Goal: Information Seeking & Learning: Learn about a topic

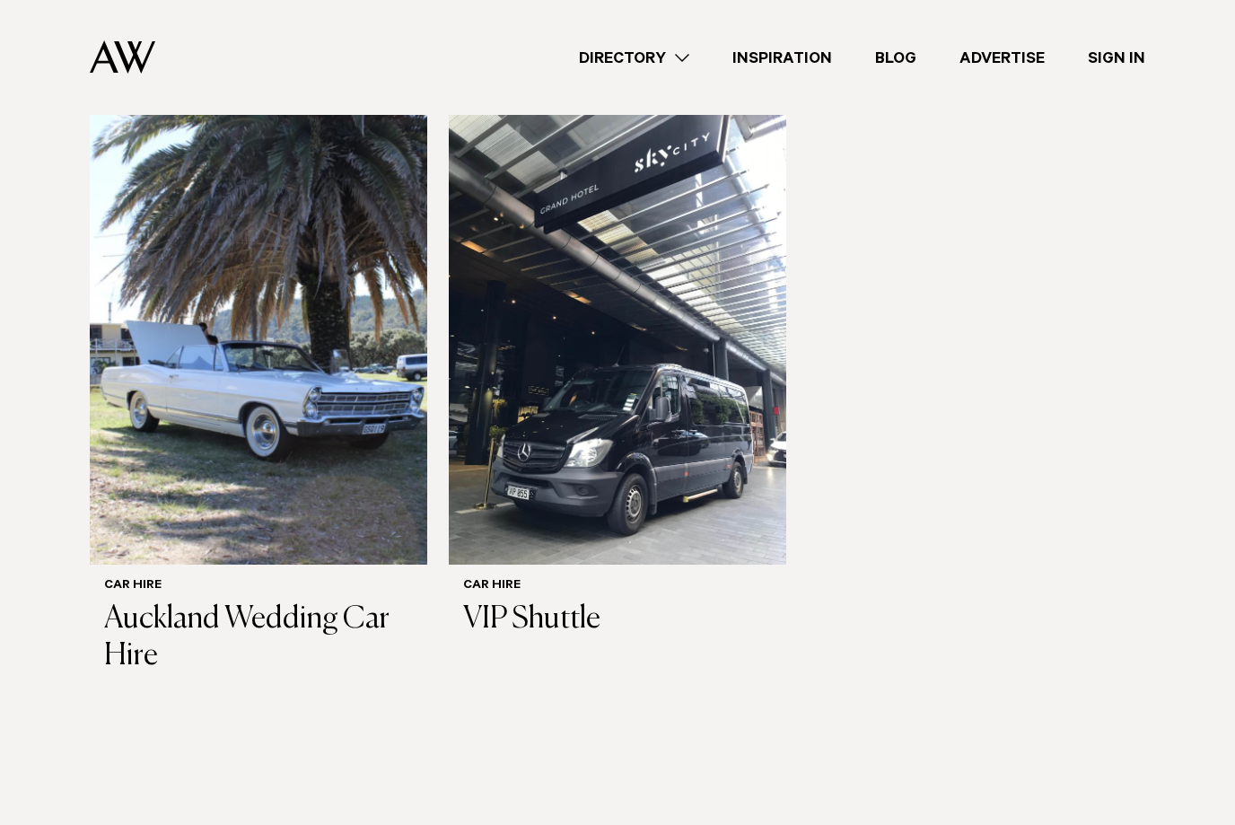
scroll to position [1107, 0]
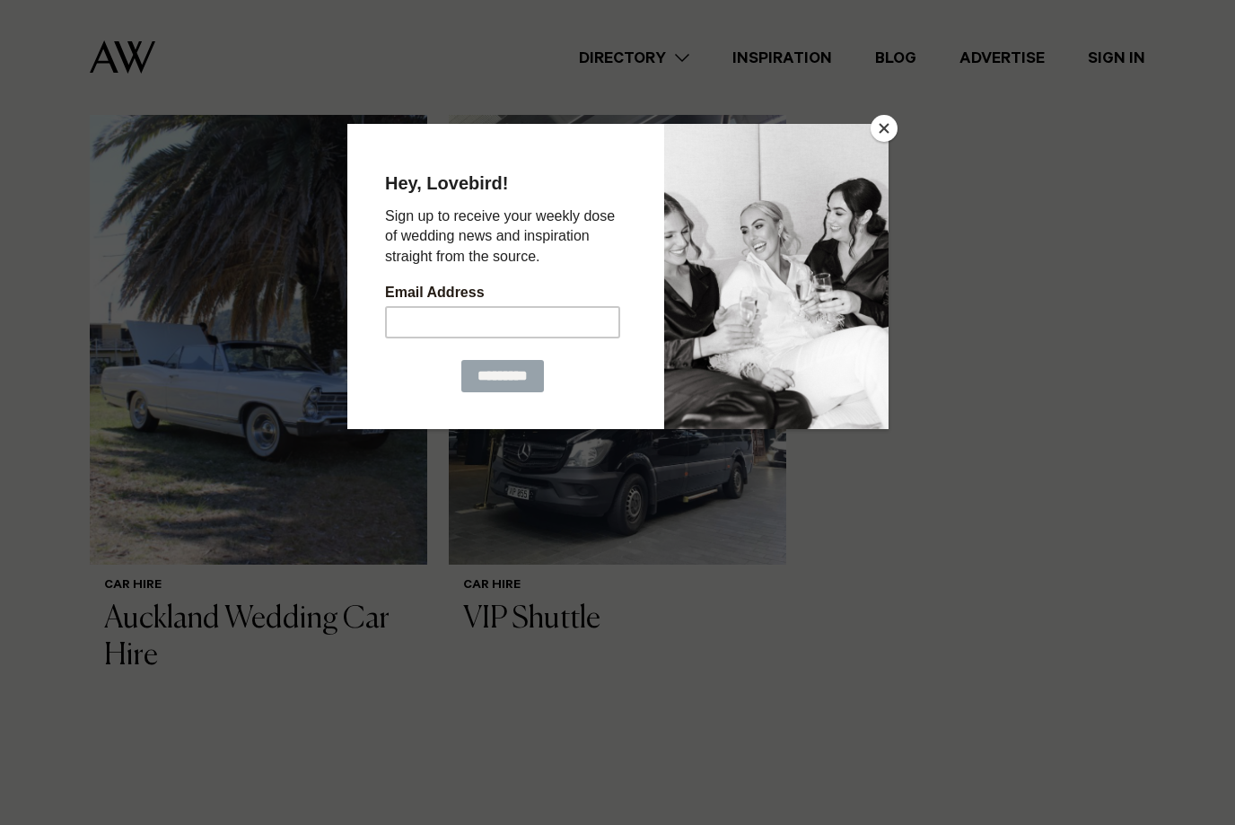
click at [82, 371] on div at bounding box center [617, 412] width 1235 height 825
click at [880, 137] on button "Close" at bounding box center [883, 128] width 27 height 27
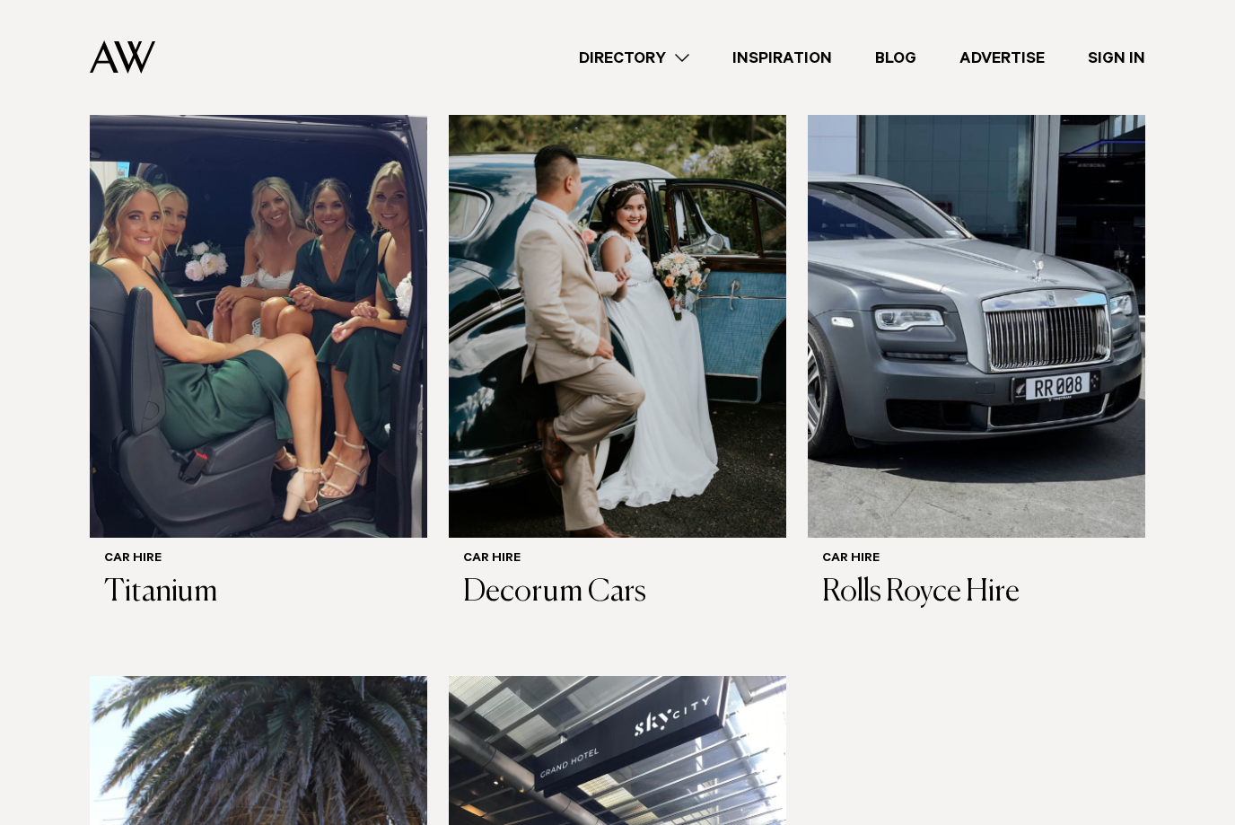
scroll to position [434, 0]
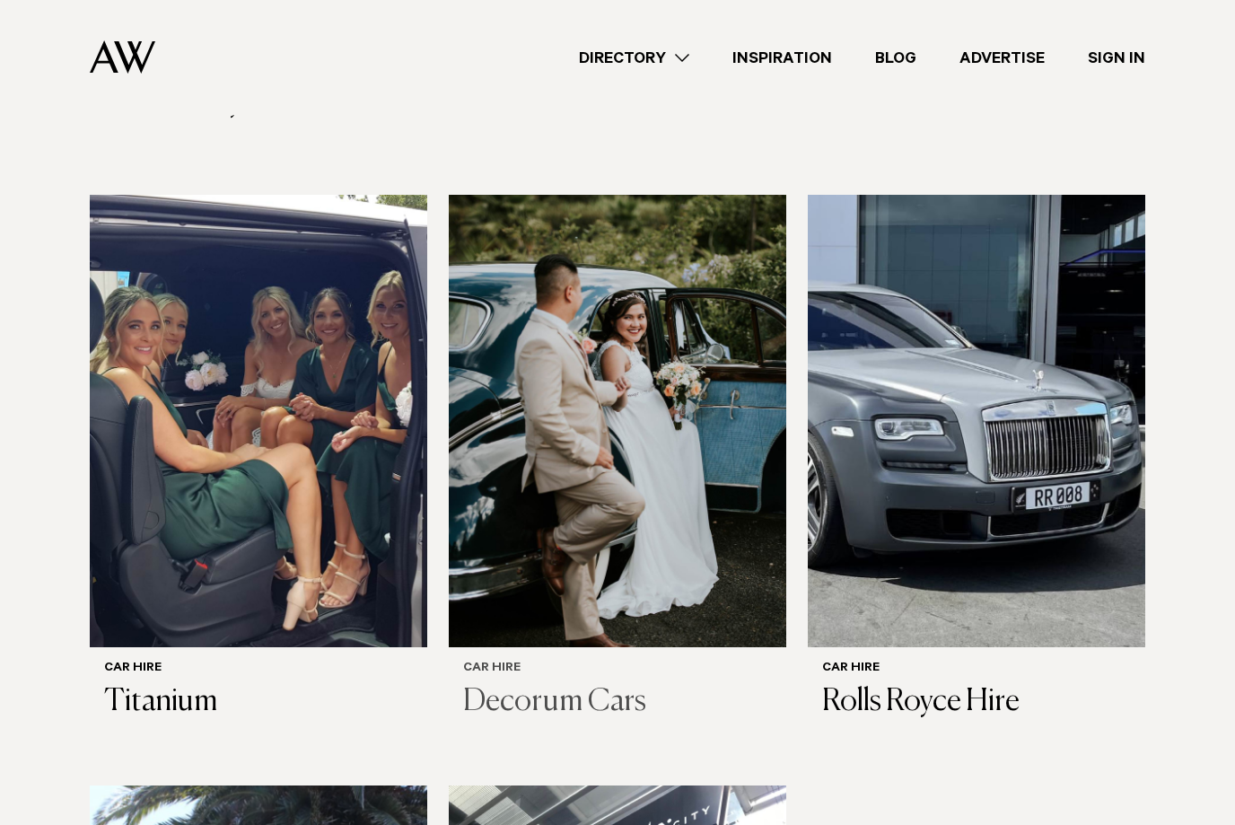
click at [651, 460] on img at bounding box center [617, 421] width 337 height 452
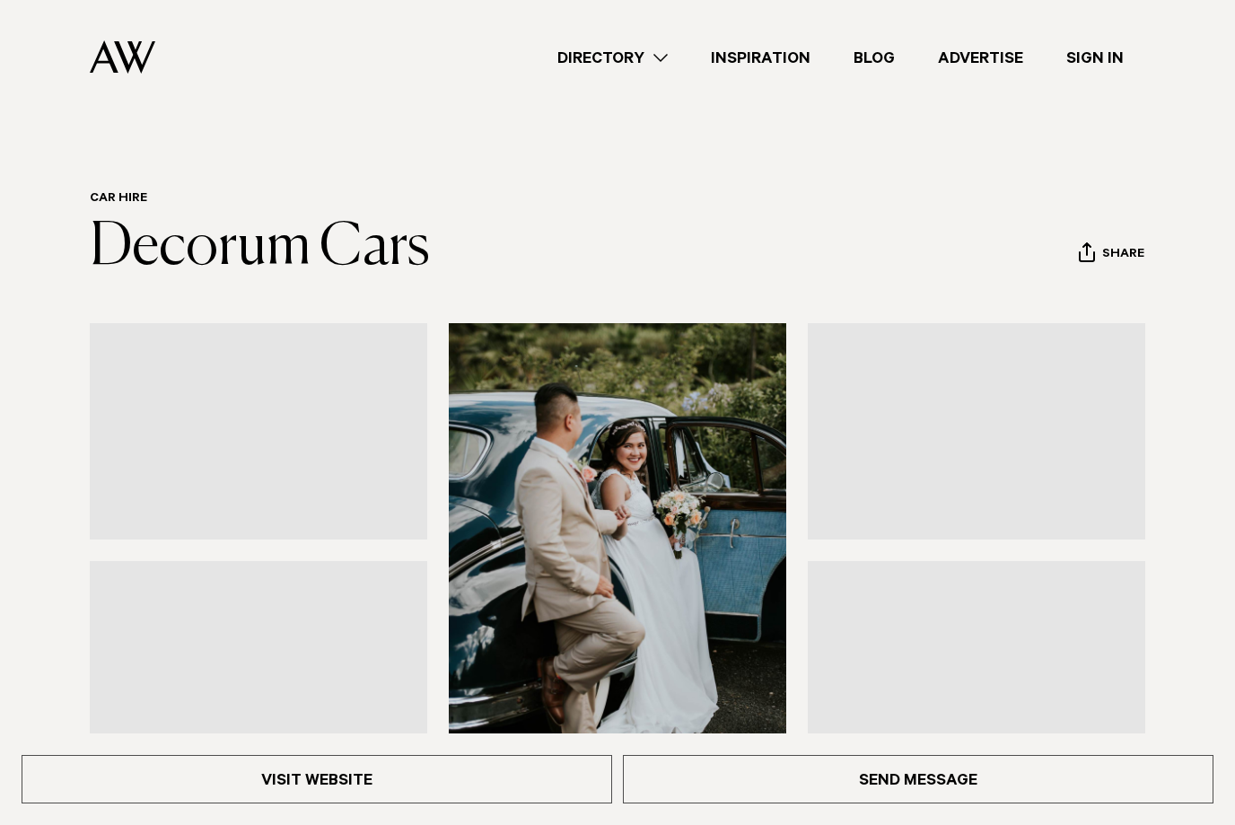
click at [557, 668] on img at bounding box center [617, 549] width 337 height 452
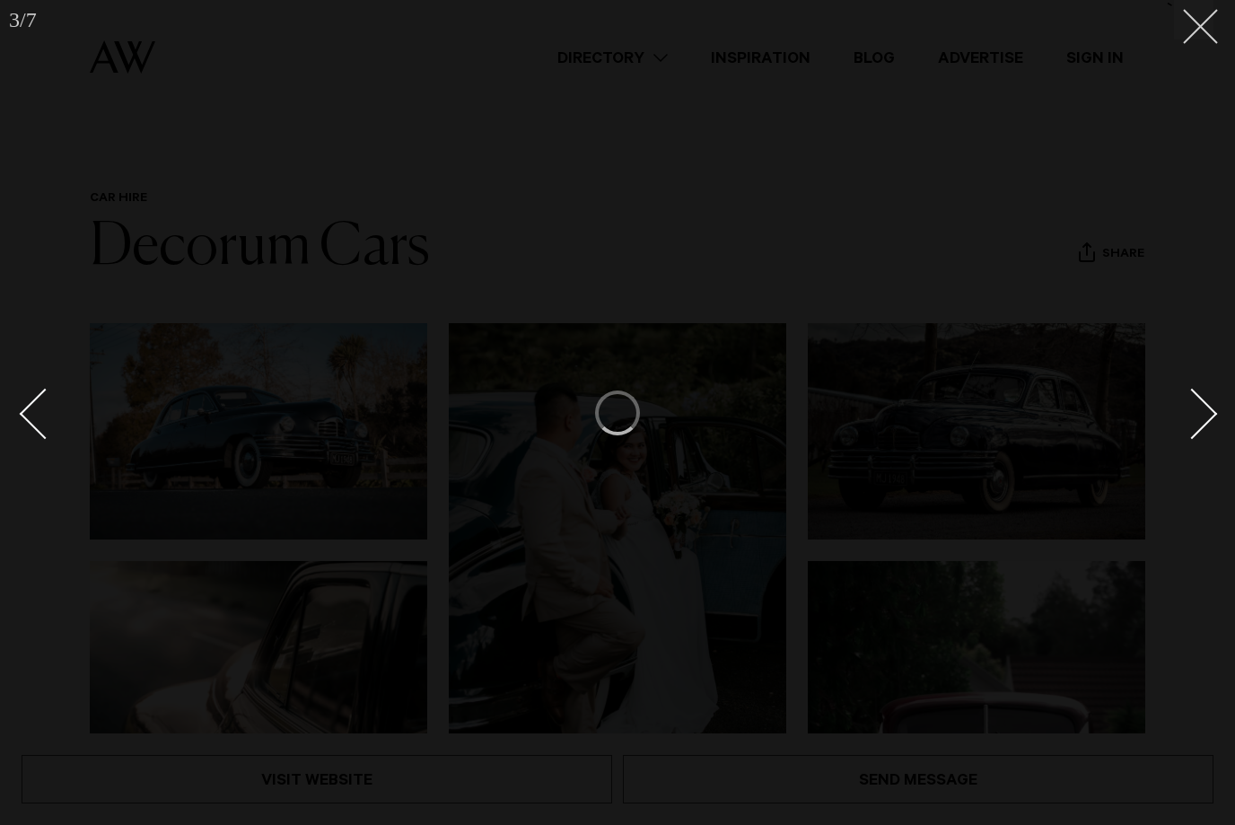
click at [1199, 29] on line at bounding box center [1200, 26] width 33 height 33
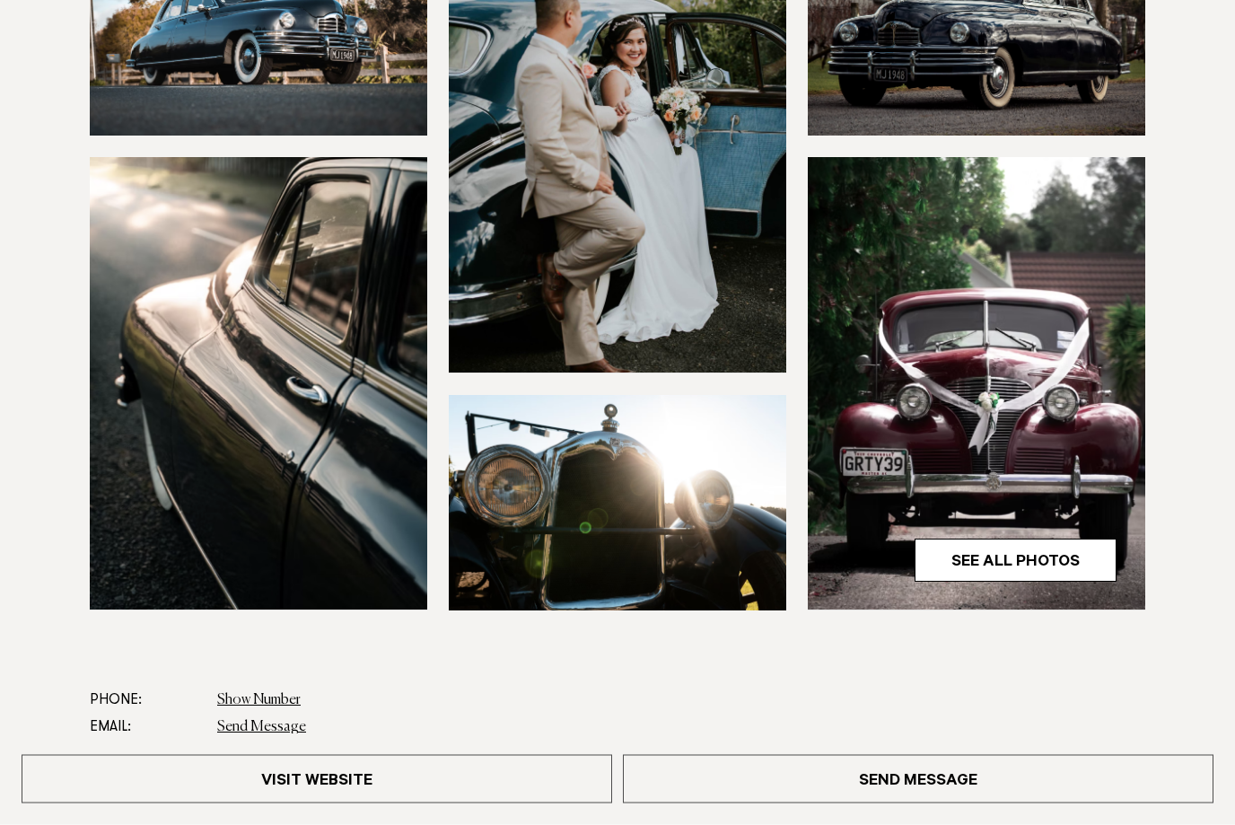
scroll to position [406, 0]
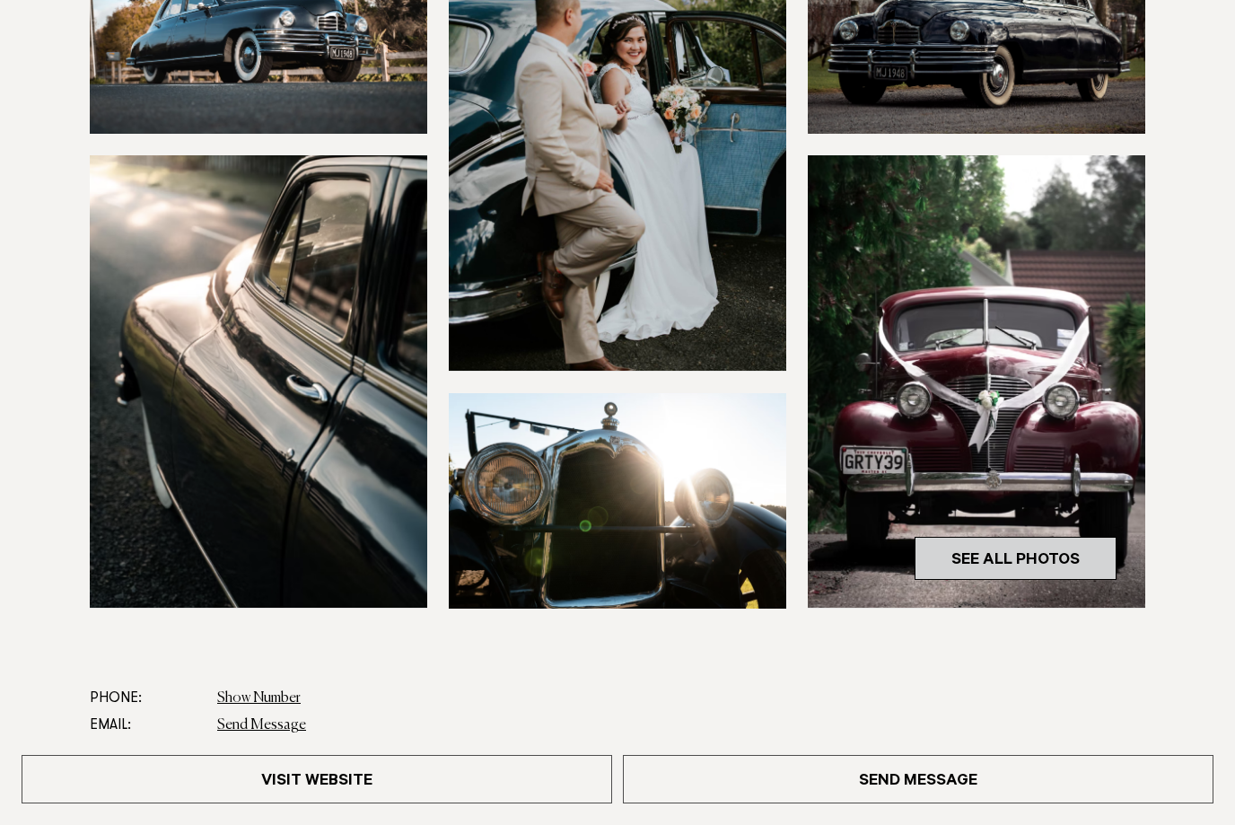
click at [1047, 549] on link "See All Photos" at bounding box center [1015, 558] width 202 height 43
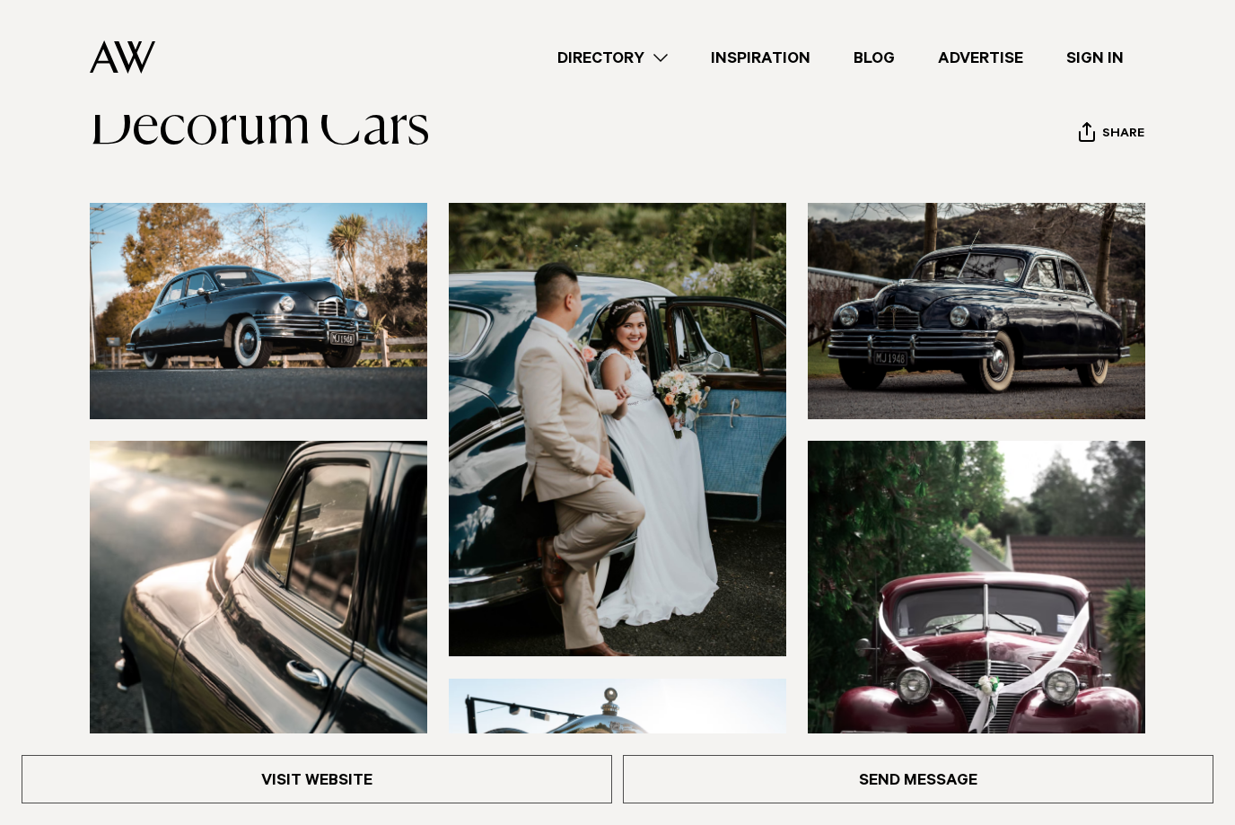
scroll to position [101, 0]
